Goal: Information Seeking & Learning: Learn about a topic

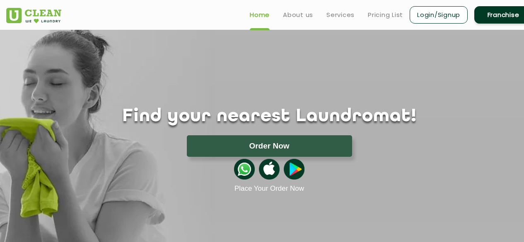
click at [253, 43] on div "Find your nearest Laundromat! Please select the location Order Now Place Your O…" at bounding box center [269, 111] width 538 height 163
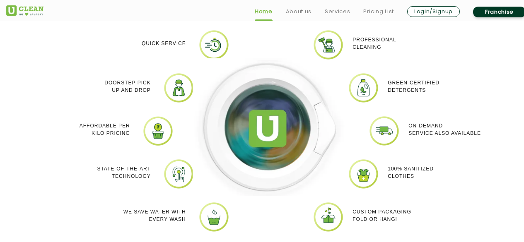
scroll to position [800, 0]
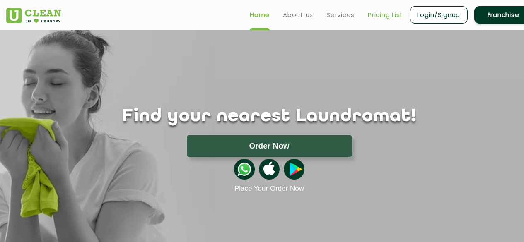
click at [383, 17] on link "Pricing List" at bounding box center [385, 15] width 35 height 10
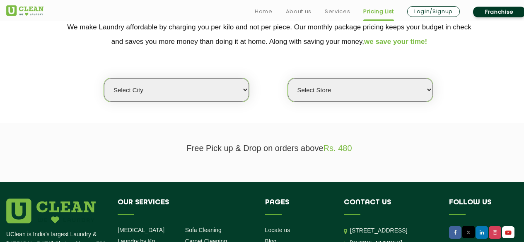
scroll to position [193, 0]
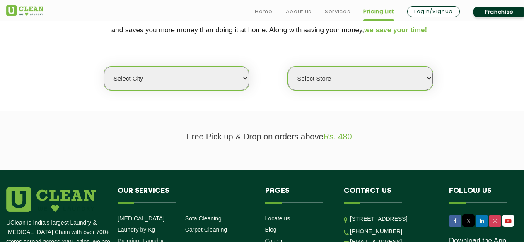
click at [176, 68] on select "Select city [GEOGRAPHIC_DATA] [GEOGRAPHIC_DATA] [GEOGRAPHIC_DATA] [GEOGRAPHIC_D…" at bounding box center [176, 79] width 145 height 24
select select "36"
click at [104, 67] on select "Select city [GEOGRAPHIC_DATA] [GEOGRAPHIC_DATA] [GEOGRAPHIC_DATA] [GEOGRAPHIC_D…" at bounding box center [176, 79] width 145 height 24
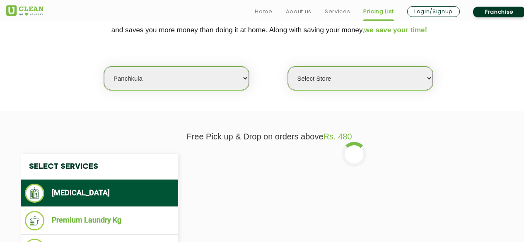
click at [347, 73] on select "Select Store UClean Peer Muchalla" at bounding box center [360, 79] width 145 height 24
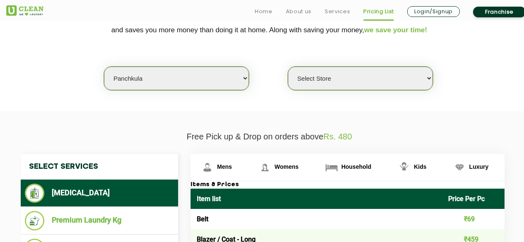
select select "487"
click at [288, 67] on select "Select Store UClean Peer Muchalla" at bounding box center [360, 79] width 145 height 24
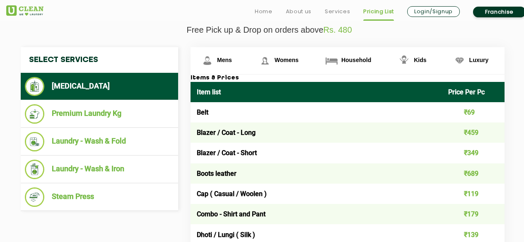
scroll to position [318, 0]
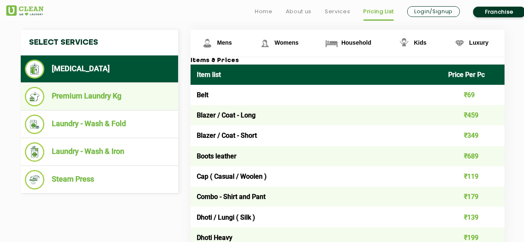
click at [63, 91] on li "Premium Laundry Kg" at bounding box center [99, 96] width 149 height 19
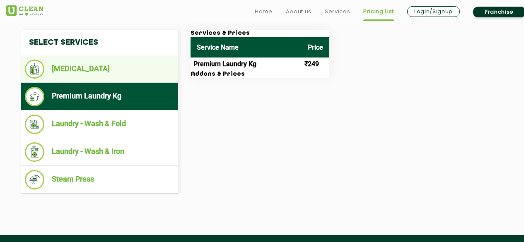
click at [124, 69] on li "[MEDICAL_DATA]" at bounding box center [99, 69] width 149 height 19
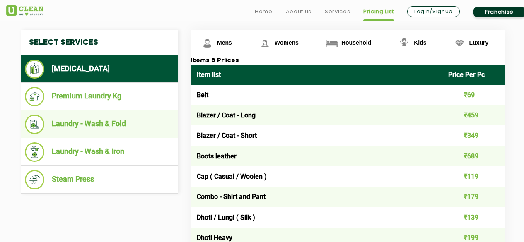
click at [105, 120] on li "Laundry - Wash & Fold" at bounding box center [99, 124] width 149 height 19
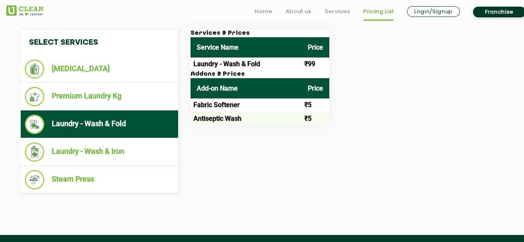
click at [260, 61] on td "Laundry - Wash & Fold" at bounding box center [245, 64] width 111 height 13
click at [233, 101] on td "Fabric Softener" at bounding box center [245, 105] width 111 height 13
click at [246, 118] on td "Antiseptic Wash" at bounding box center [245, 118] width 111 height 13
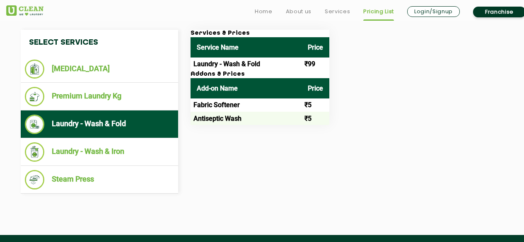
click at [238, 67] on td "Laundry - Wash & Fold" at bounding box center [245, 64] width 111 height 13
click at [211, 68] on td "Laundry - Wash & Fold" at bounding box center [245, 64] width 111 height 13
click at [206, 65] on td "Laundry - Wash & Fold" at bounding box center [245, 64] width 111 height 13
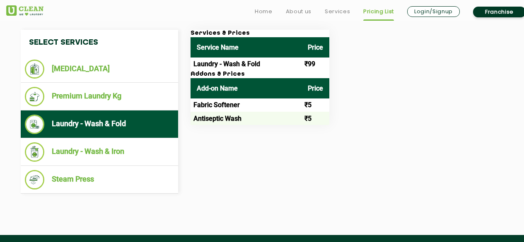
click at [224, 62] on td "Laundry - Wash & Fold" at bounding box center [245, 64] width 111 height 13
click at [231, 72] on h3 "Addons & Prices" at bounding box center [259, 74] width 139 height 7
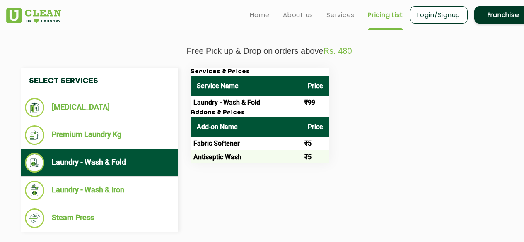
scroll to position [276, 0]
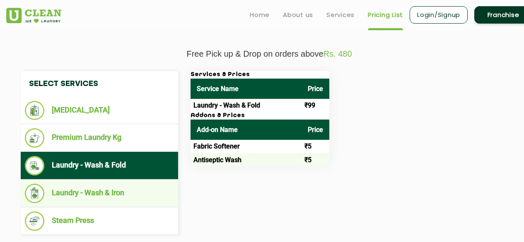
click at [116, 190] on li "Laundry - Wash & Iron" at bounding box center [99, 193] width 149 height 19
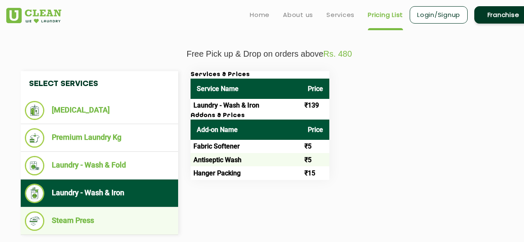
click at [87, 223] on li "Steam Press" at bounding box center [99, 221] width 149 height 19
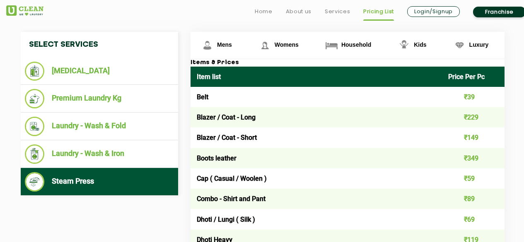
scroll to position [331, 0]
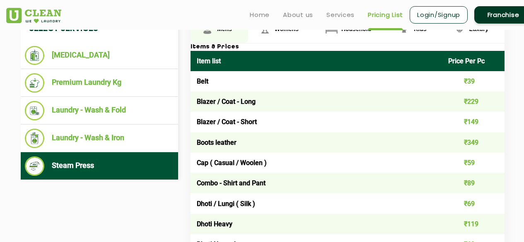
click at [226, 32] on span "Mens" at bounding box center [224, 29] width 15 height 7
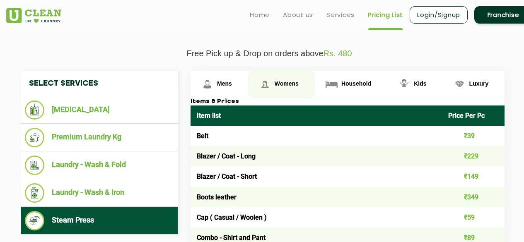
scroll to position [276, 0]
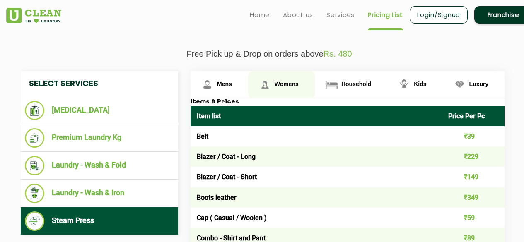
click at [270, 91] on img at bounding box center [265, 84] width 14 height 14
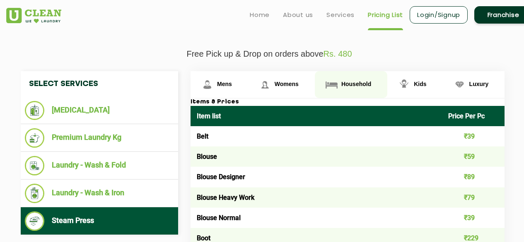
drag, startPoint x: 339, startPoint y: 86, endPoint x: 345, endPoint y: 85, distance: 5.8
click at [340, 85] on link "Household" at bounding box center [351, 84] width 72 height 27
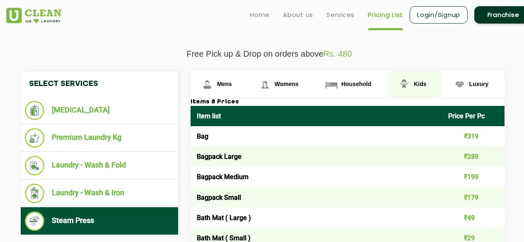
click at [406, 80] on img at bounding box center [404, 84] width 14 height 14
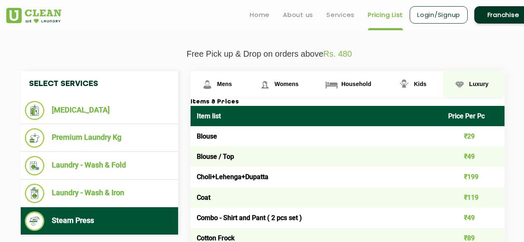
click at [474, 87] on span "Luxury" at bounding box center [478, 84] width 19 height 7
